Goal: Information Seeking & Learning: Learn about a topic

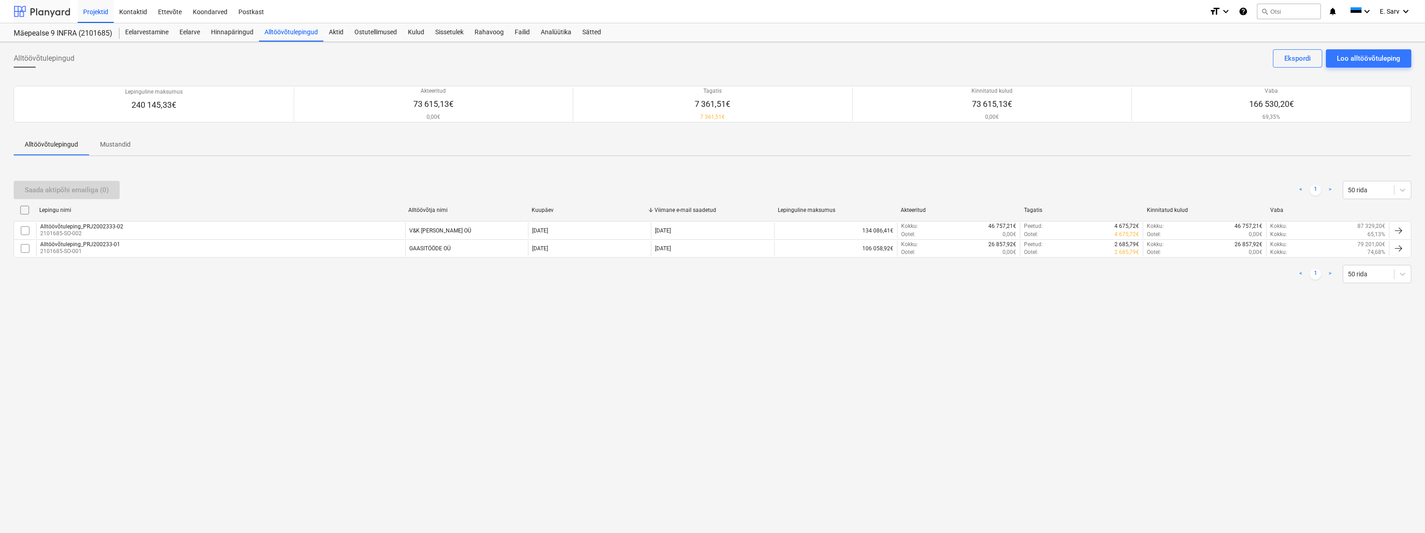
click at [44, 9] on div at bounding box center [42, 11] width 57 height 23
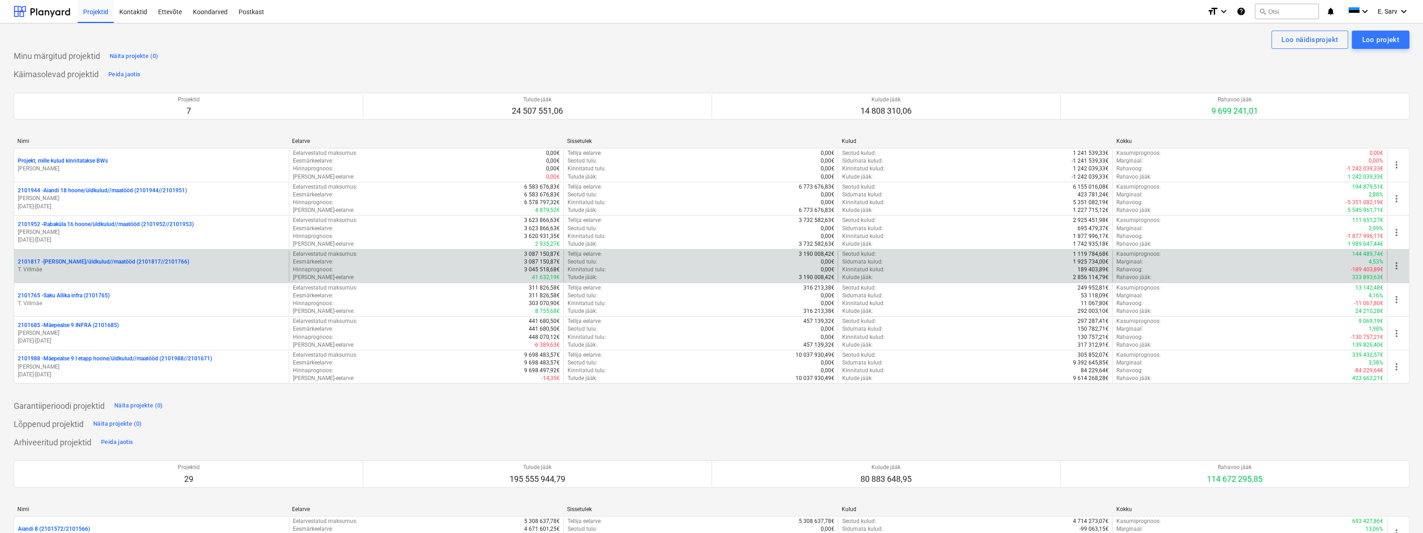
click at [102, 266] on p "T. Villmäe" at bounding box center [151, 270] width 267 height 8
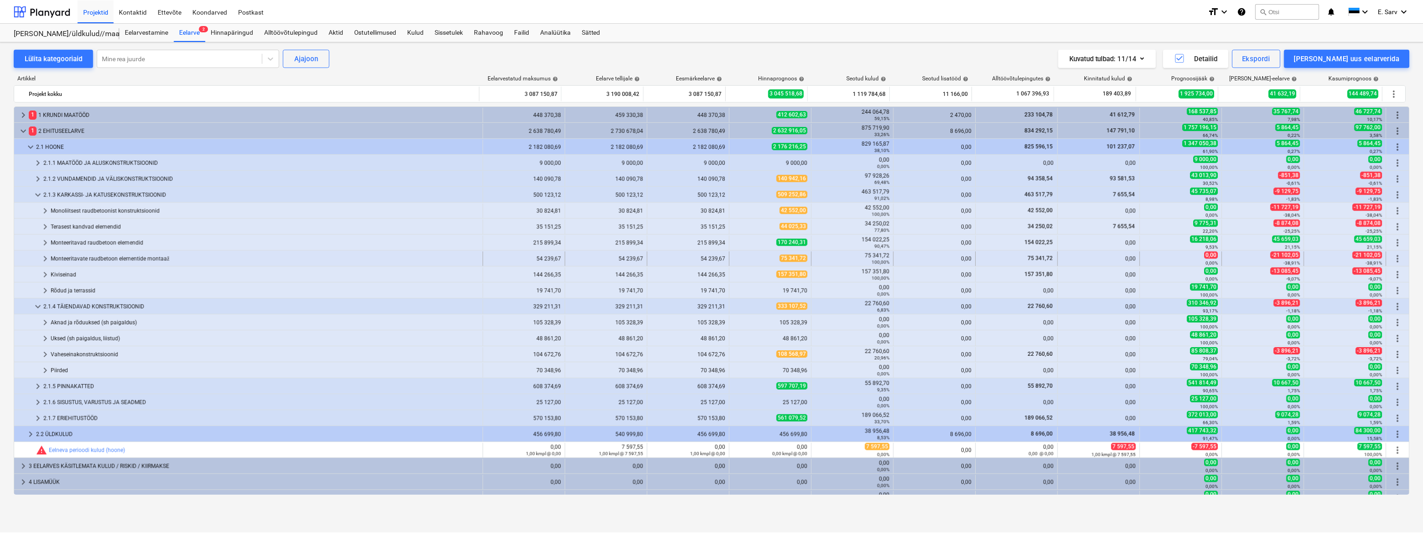
scroll to position [10, 0]
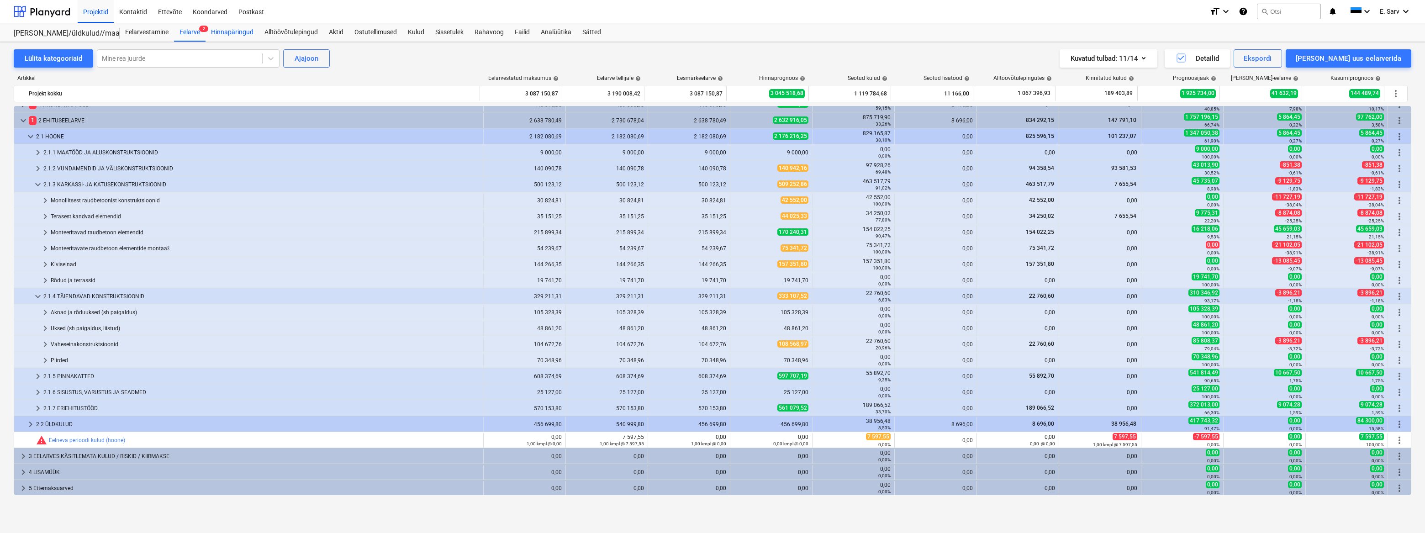
click at [237, 32] on div "Hinnapäringud" at bounding box center [232, 32] width 53 height 18
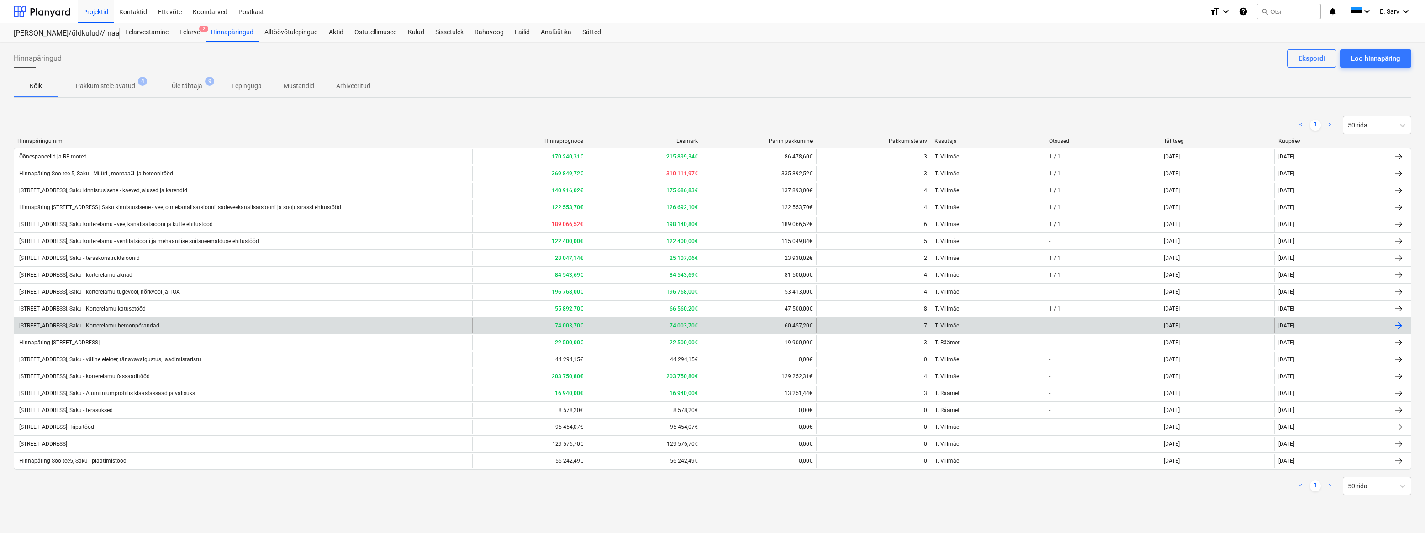
click at [142, 323] on div "[STREET_ADDRESS], Saku - Korterelamu betoonpõrandad" at bounding box center [89, 326] width 142 height 6
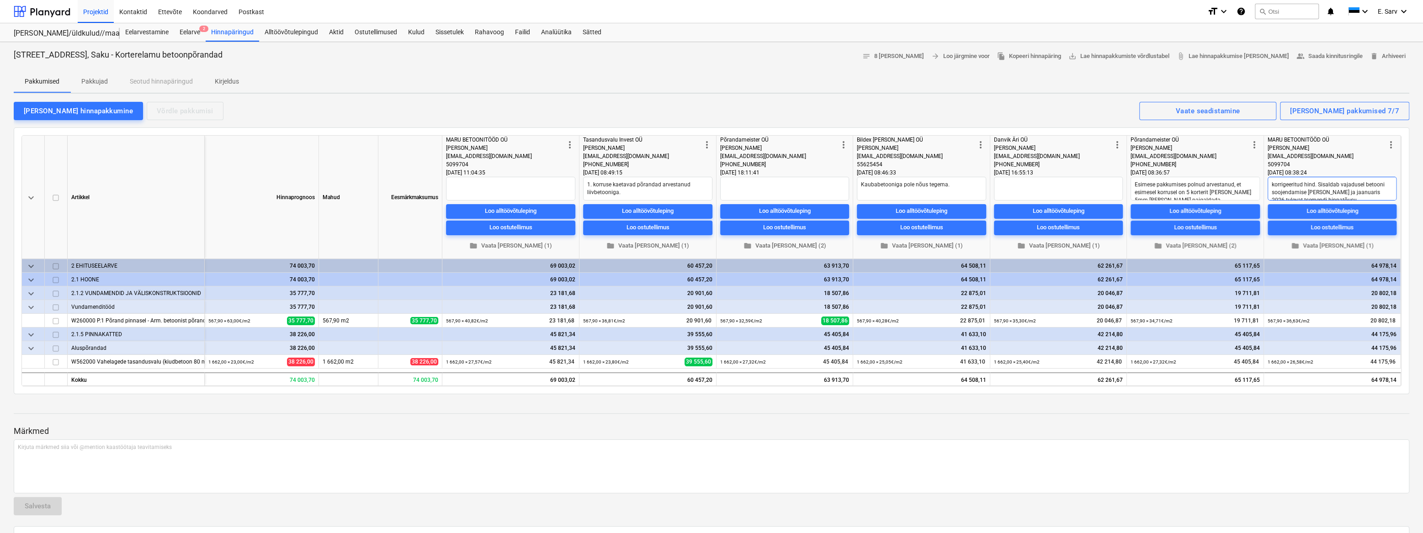
scroll to position [8, 0]
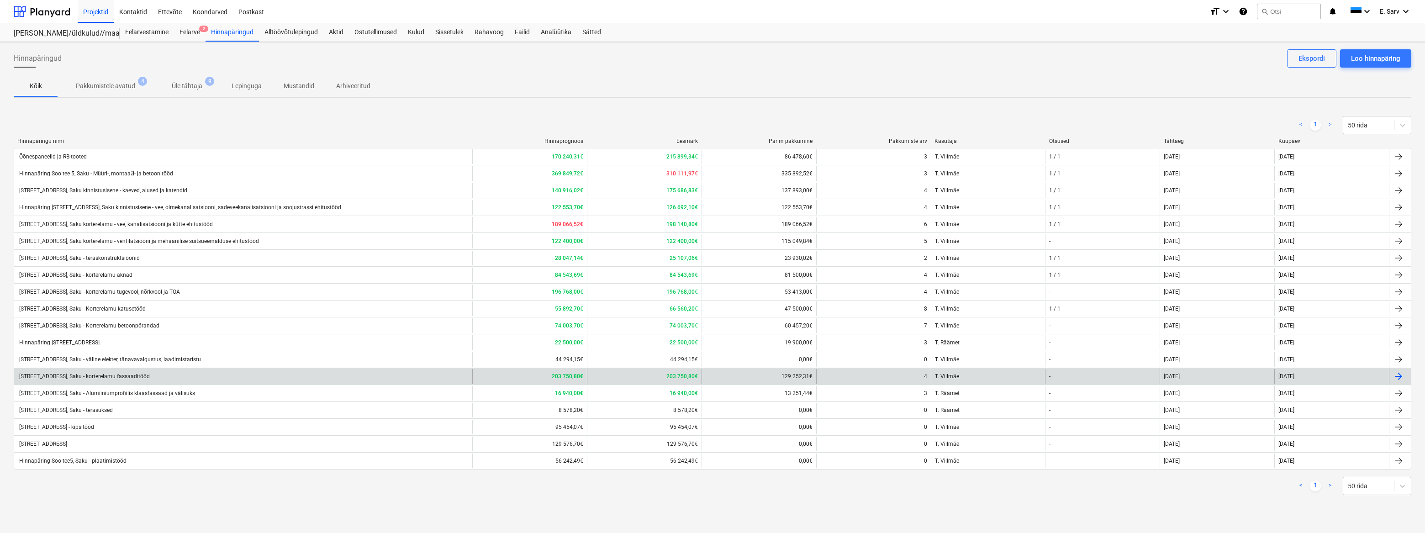
click at [134, 375] on div "[STREET_ADDRESS], Saku - korterelamu fassaaditööd" at bounding box center [84, 376] width 132 height 6
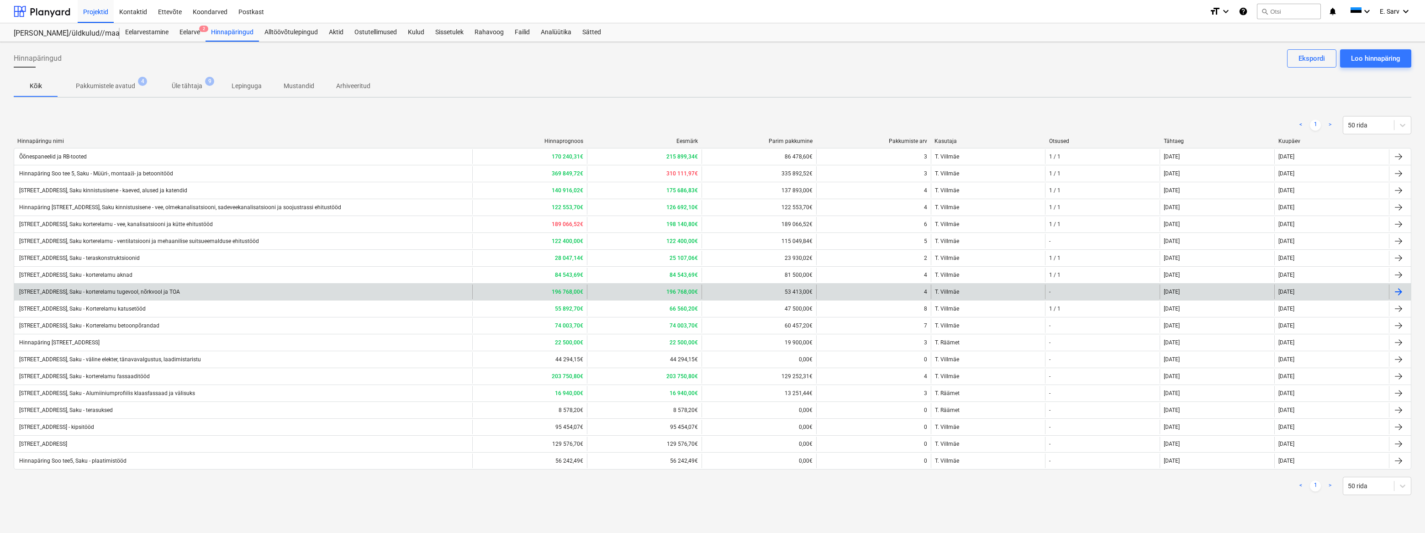
click at [137, 291] on div "[STREET_ADDRESS], Saku - korterelamu tugevool, nõrkvool ja TOA" at bounding box center [99, 292] width 162 height 6
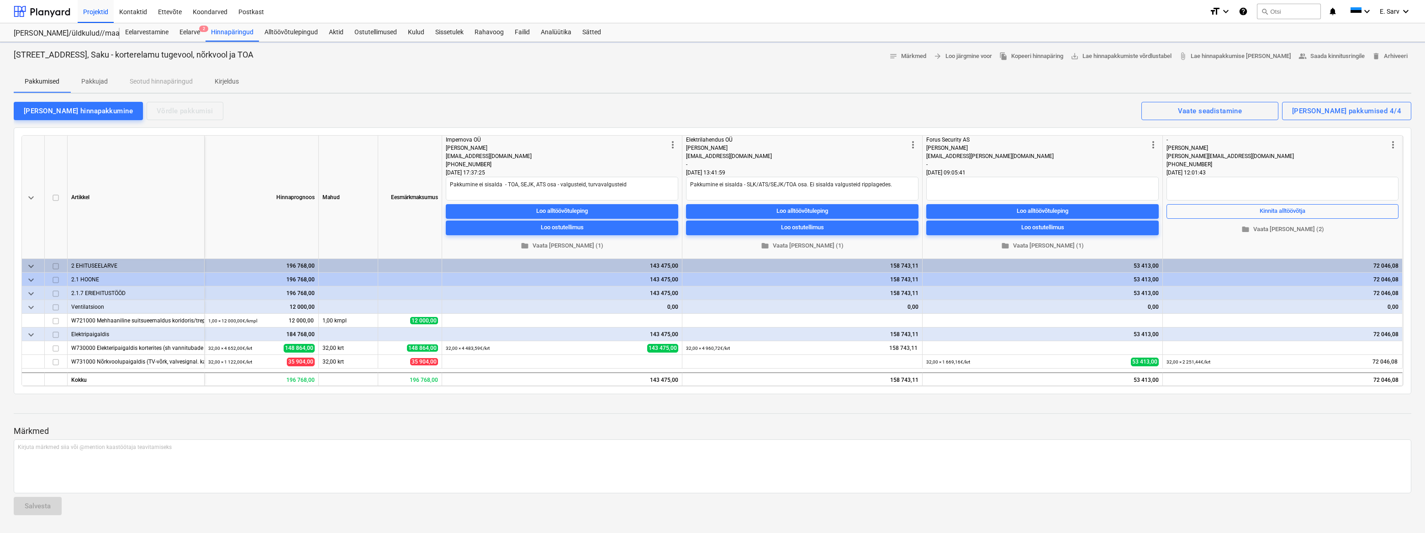
type textarea "x"
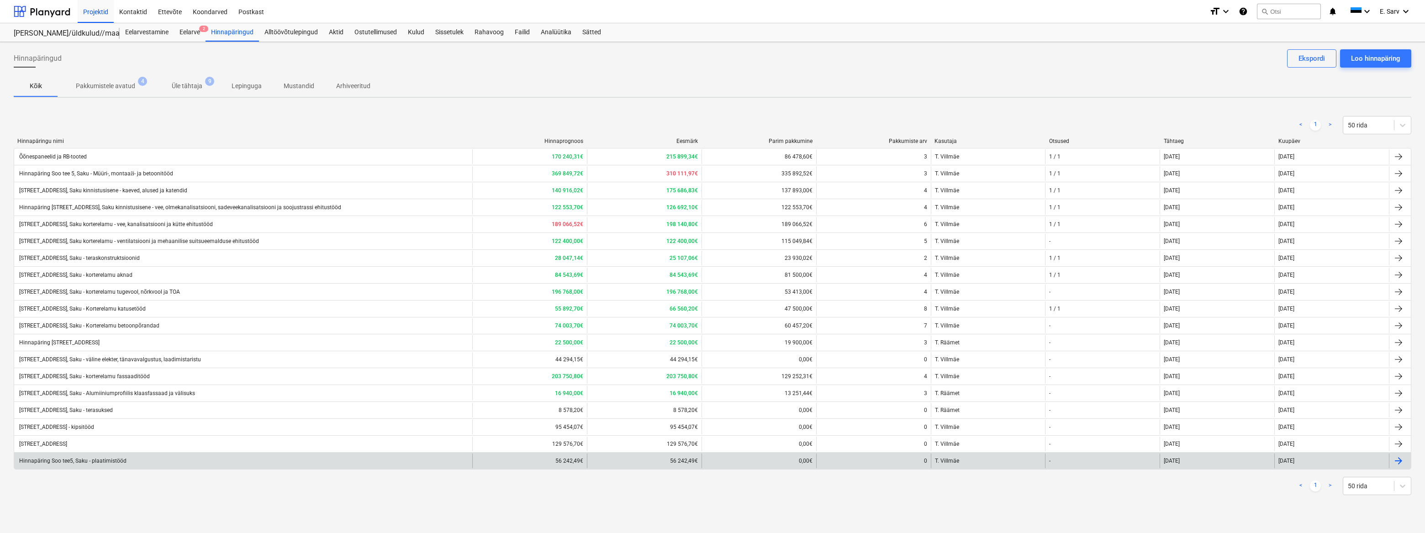
click at [95, 462] on div "Hinnapäring Soo tee5, Saku - plaatimistööd" at bounding box center [72, 461] width 109 height 6
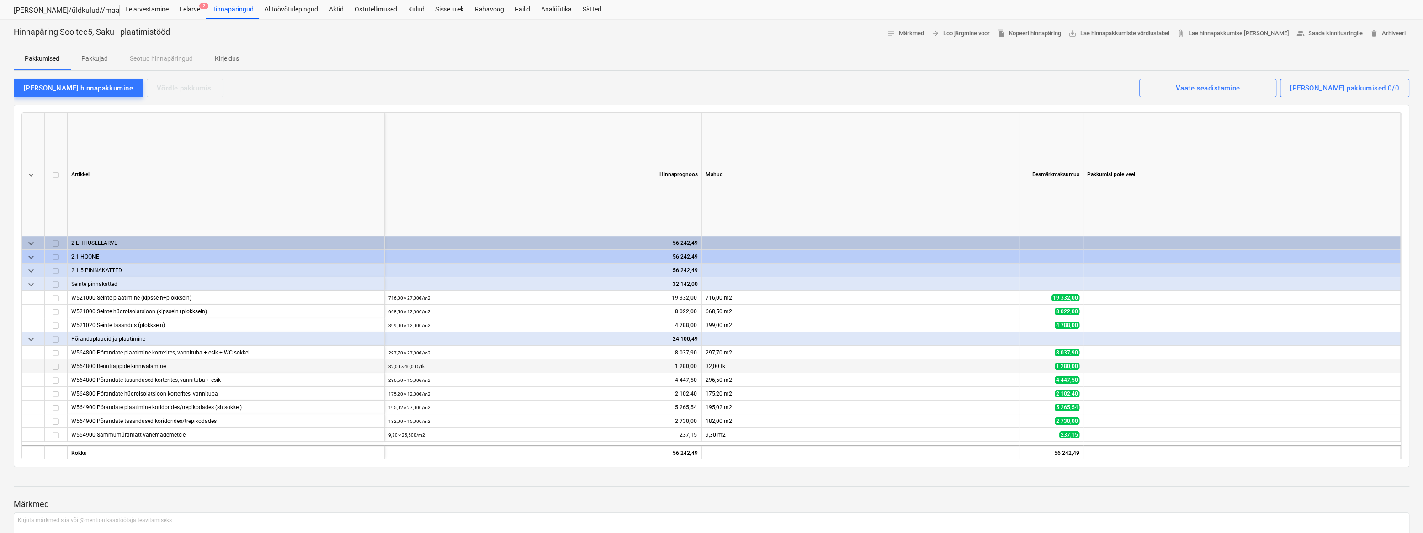
scroll to position [41, 0]
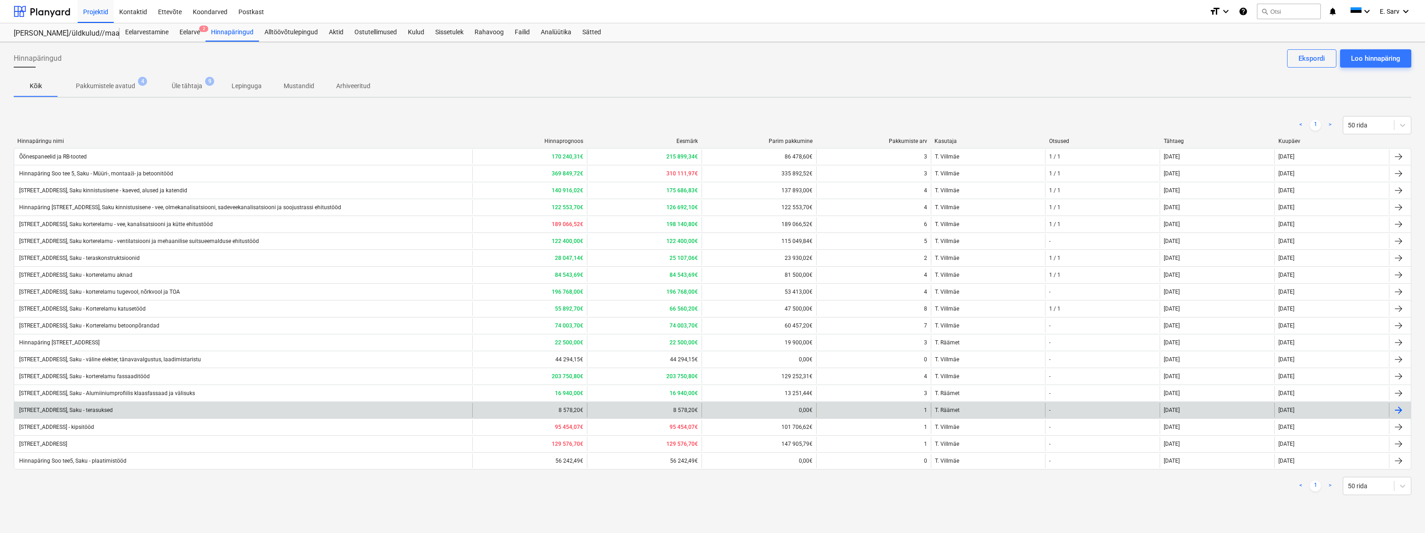
click at [98, 411] on div "[STREET_ADDRESS], Saku - terasuksed" at bounding box center [65, 410] width 95 height 6
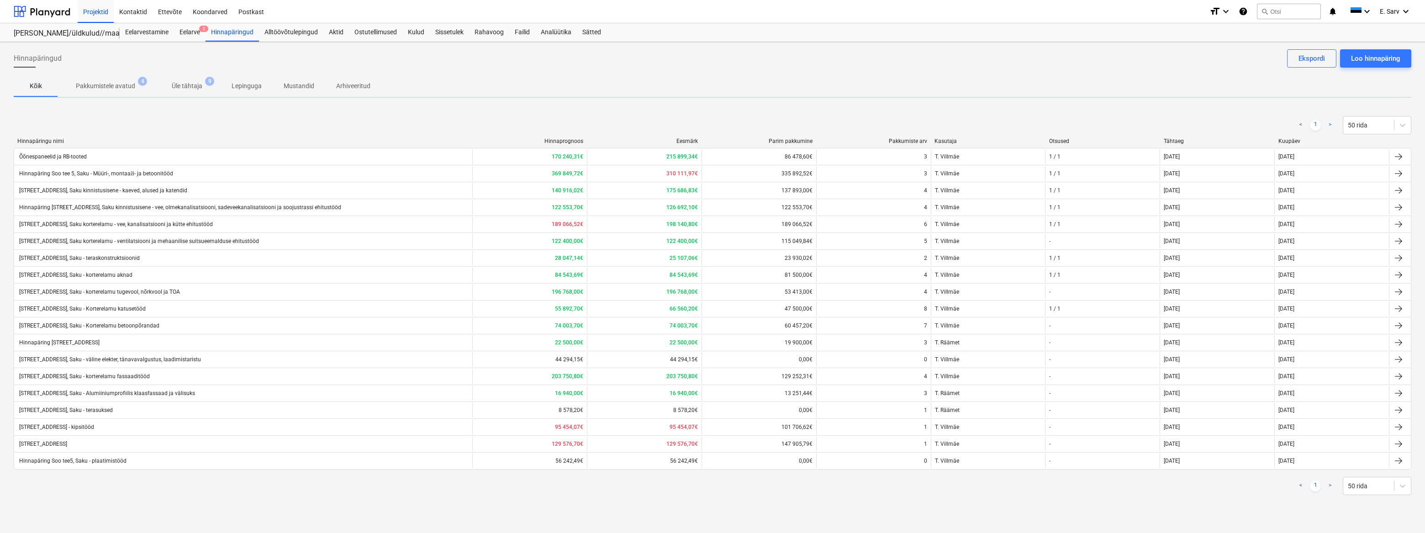
drag, startPoint x: 98, startPoint y: 427, endPoint x: 118, endPoint y: 426, distance: 20.1
click at [94, 427] on div "[STREET_ADDRESS] - kipsitööd" at bounding box center [56, 427] width 76 height 6
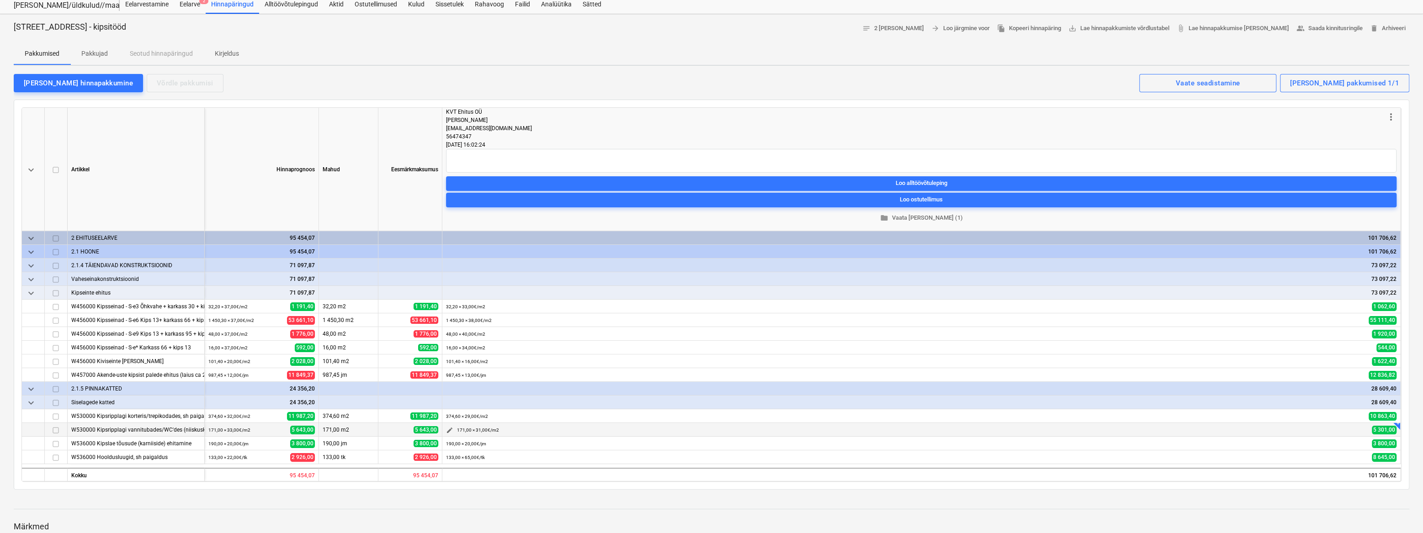
scroll to position [41, 0]
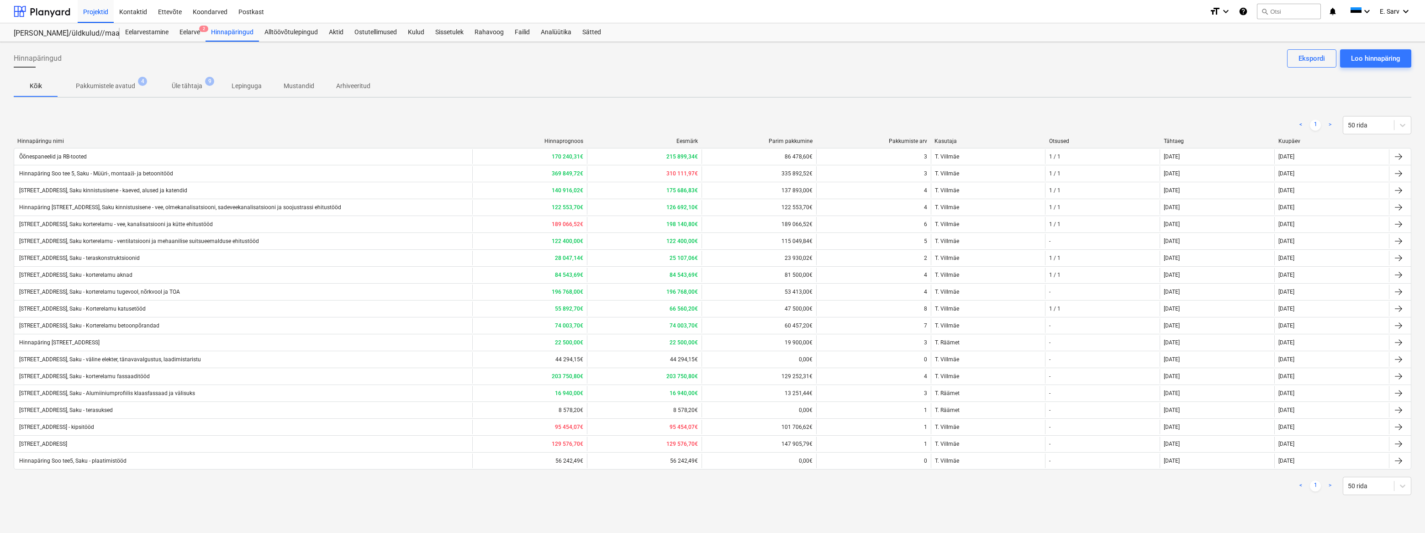
drag, startPoint x: 102, startPoint y: 444, endPoint x: 109, endPoint y: 443, distance: 6.5
click at [67, 444] on div "[STREET_ADDRESS]" at bounding box center [42, 444] width 49 height 6
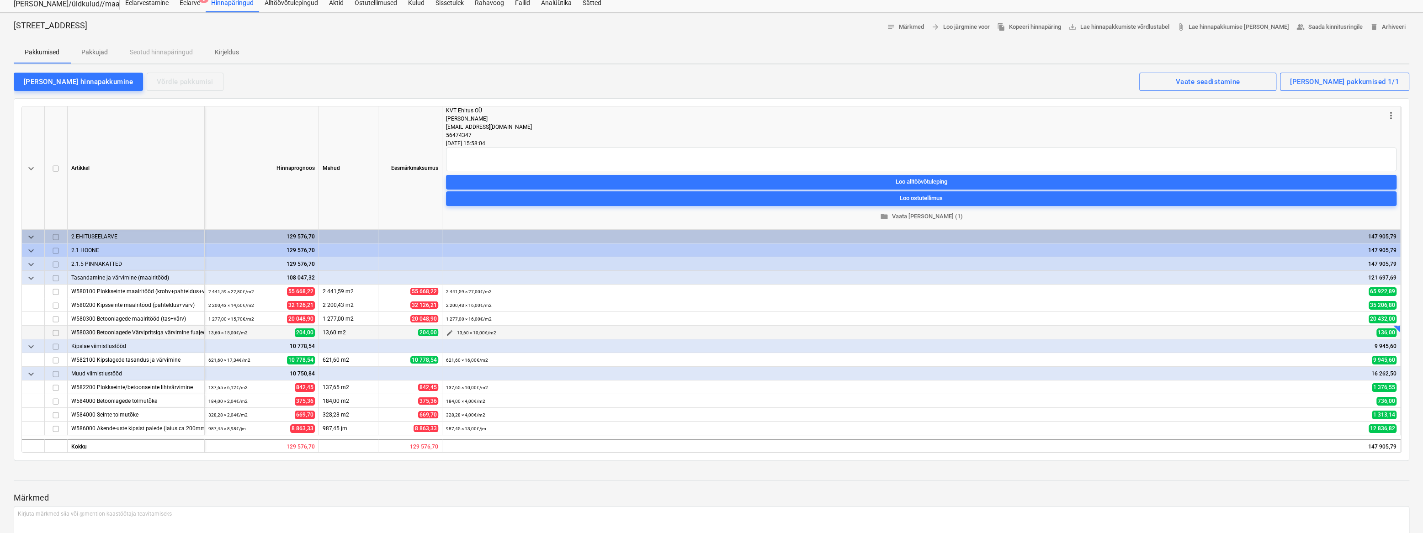
scroll to position [41, 0]
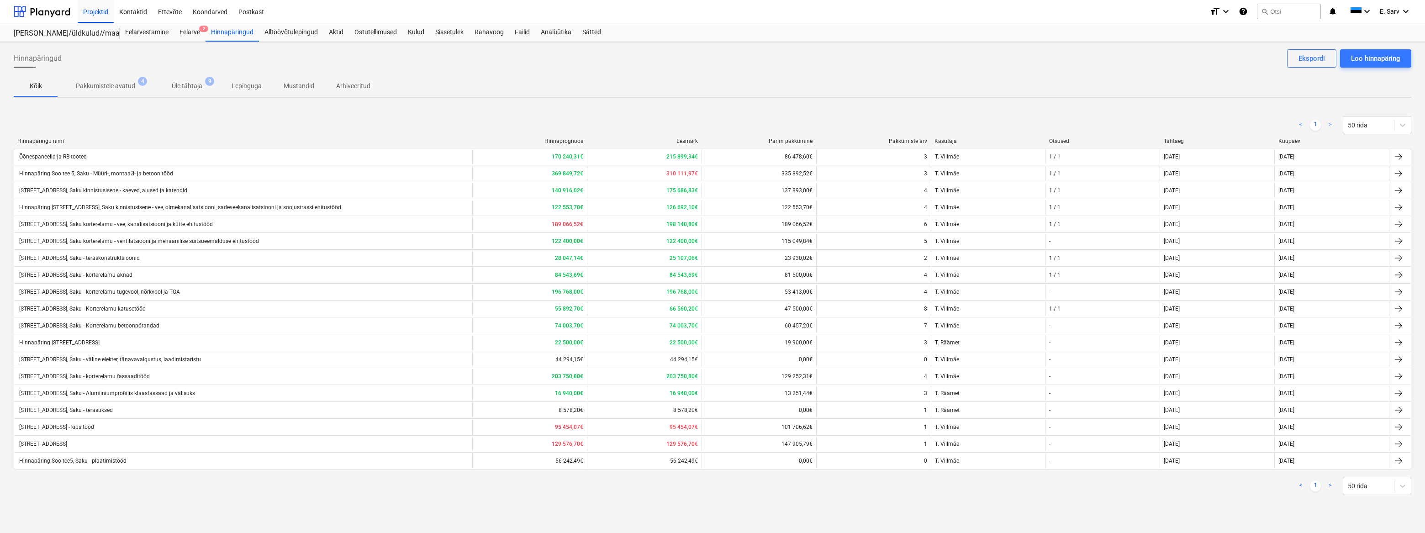
drag, startPoint x: 177, startPoint y: 392, endPoint x: 190, endPoint y: 390, distance: 13.1
click at [177, 392] on div "[STREET_ADDRESS], Saku - Alumiiniumprofiilis klaasfassaad ja välisuks" at bounding box center [106, 393] width 177 height 6
